Goal: Check status: Check status

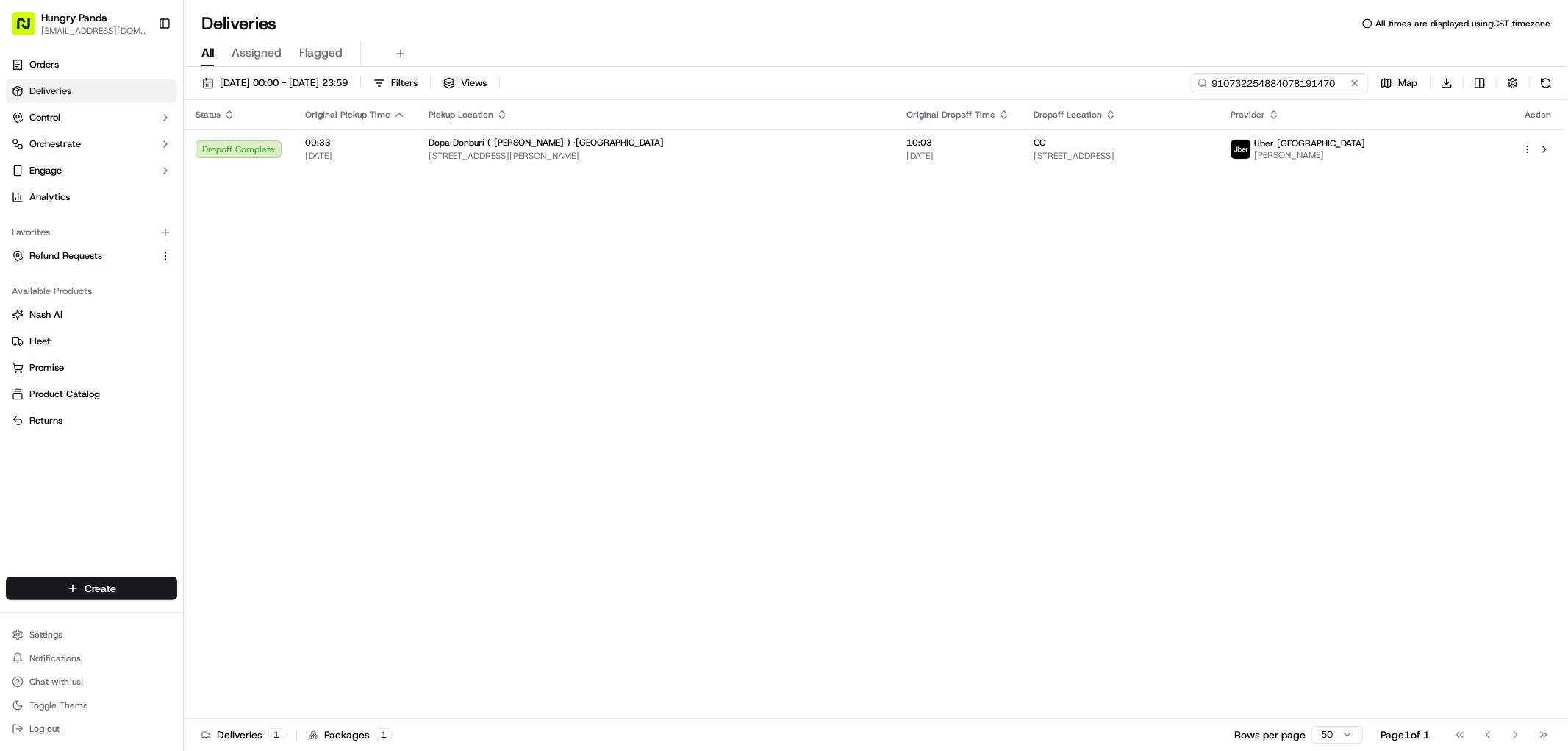
click at [1310, 82] on input "910732254884078191470" at bounding box center [1280, 82] width 176 height 21
paste input "233531863845570508173"
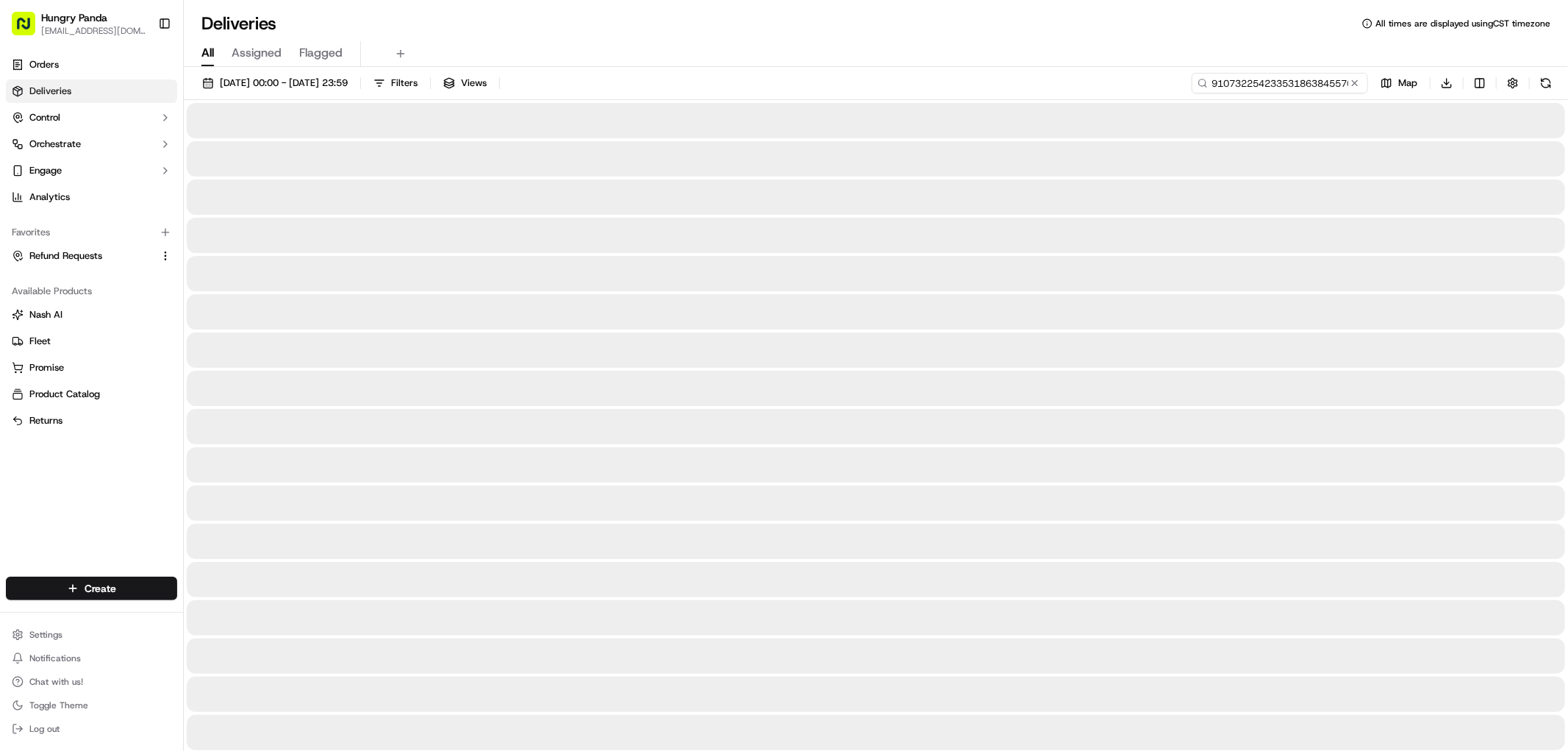
drag, startPoint x: 1297, startPoint y: 84, endPoint x: 1306, endPoint y: 82, distance: 9.2
click at [1306, 82] on input "910732254233531863845570508173191470" at bounding box center [1280, 82] width 176 height 21
paste input "2335318638455705081731"
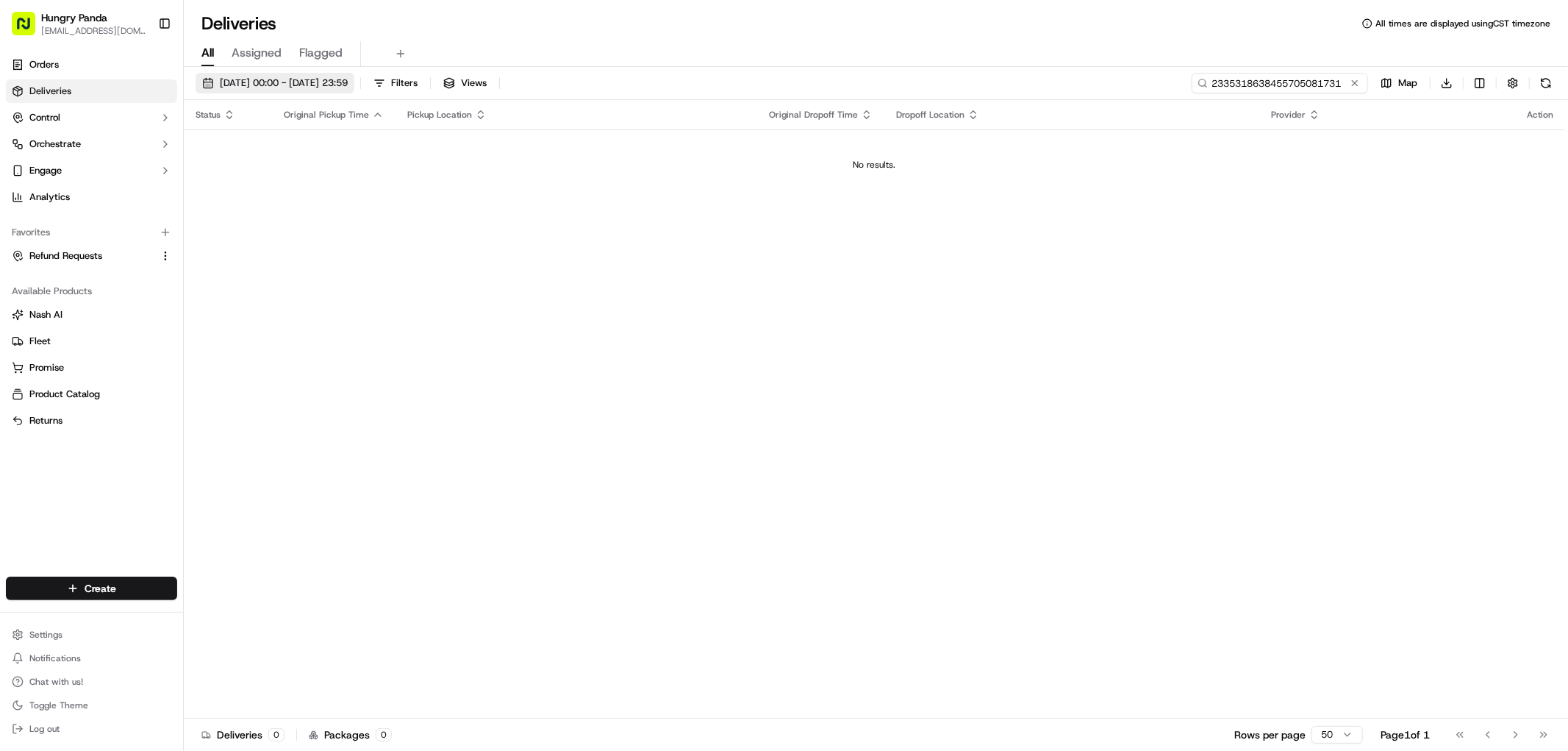
type input "2335318638455705081731"
drag, startPoint x: 325, startPoint y: 81, endPoint x: 336, endPoint y: 90, distance: 14.2
click at [325, 81] on span "[DATE] 00:00 - [DATE] 23:59" at bounding box center [283, 83] width 128 height 14
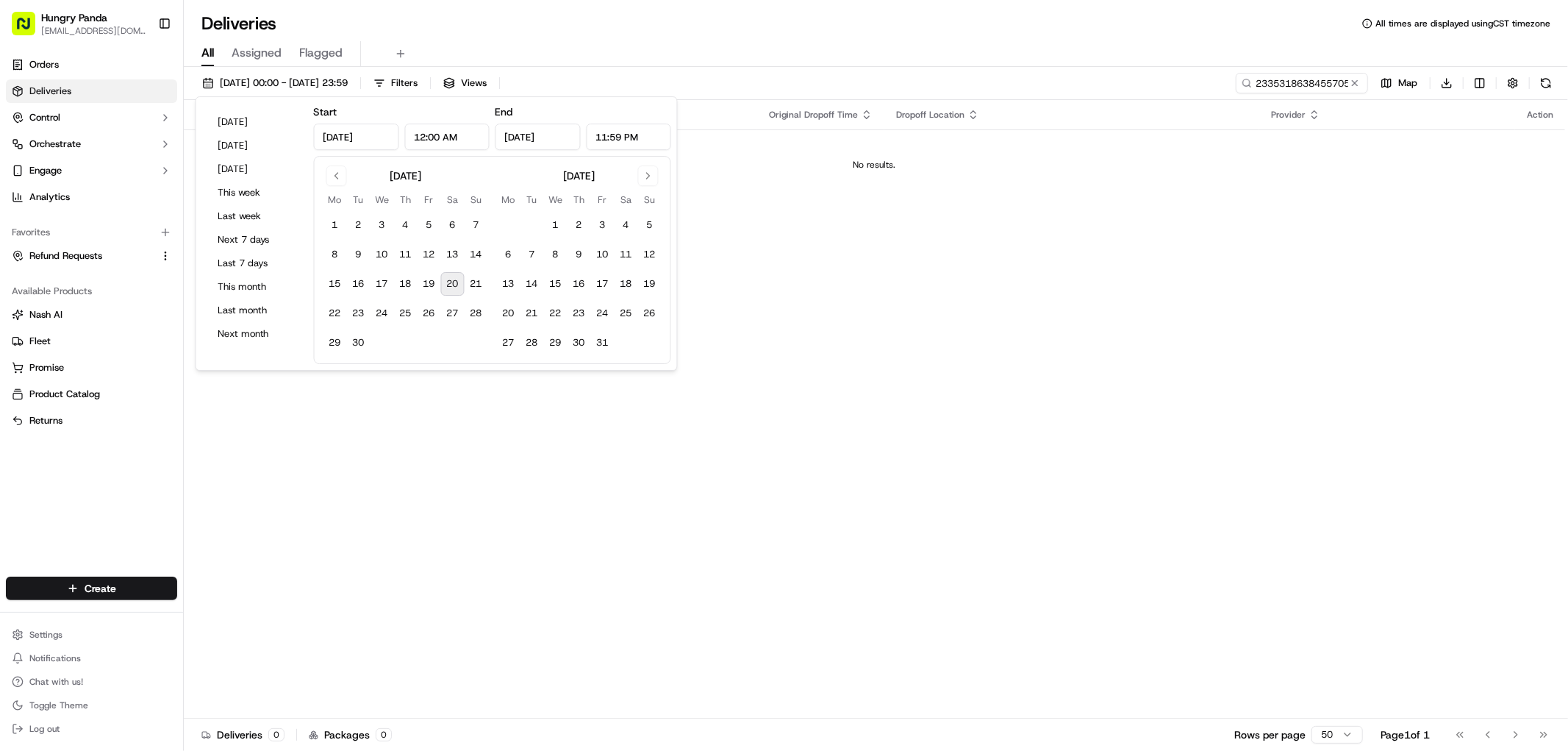
click at [445, 277] on button "20" at bounding box center [453, 284] width 23 height 23
type input "[DATE]"
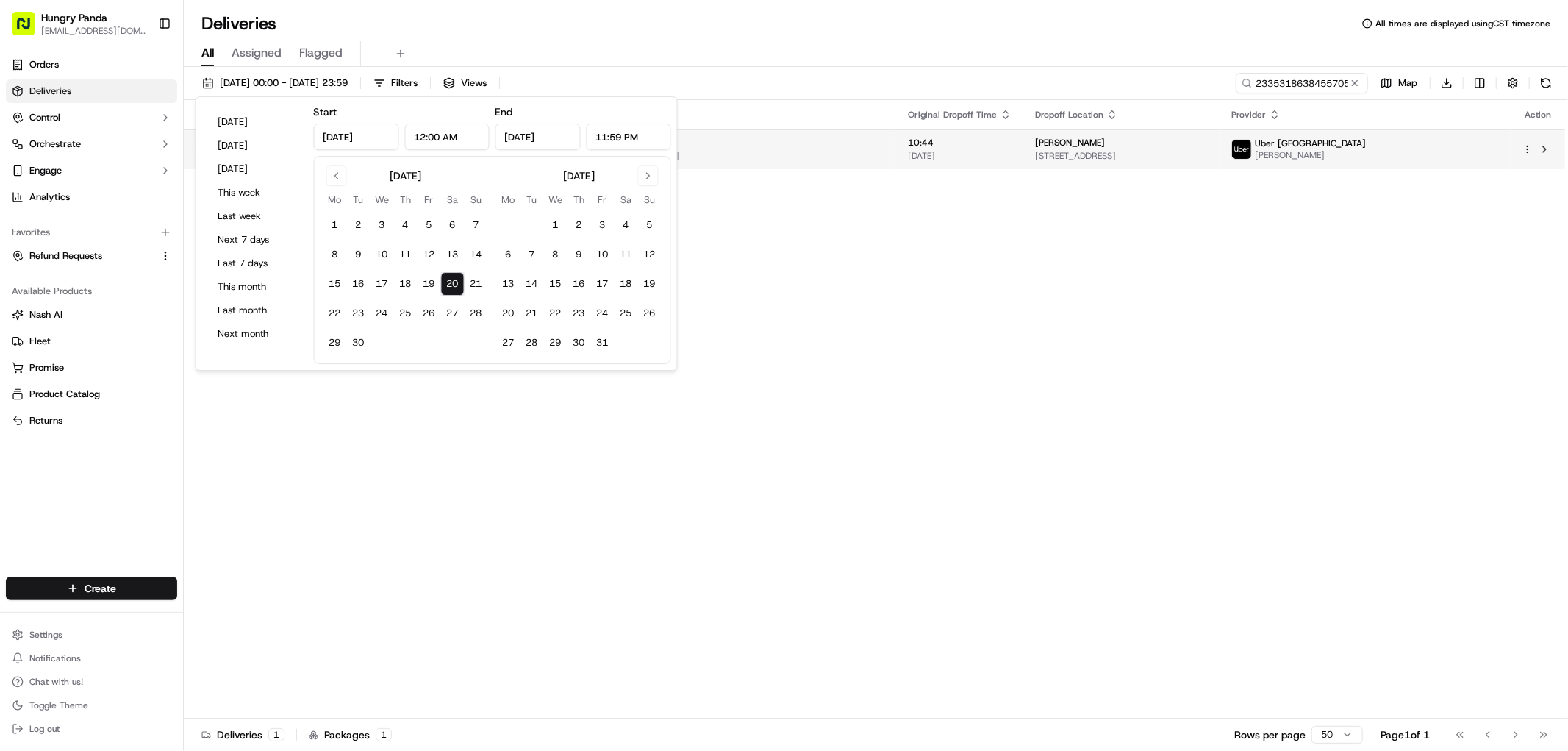
click at [1207, 156] on span "[STREET_ADDRESS]" at bounding box center [1121, 155] width 173 height 12
